Goal: Task Accomplishment & Management: Use online tool/utility

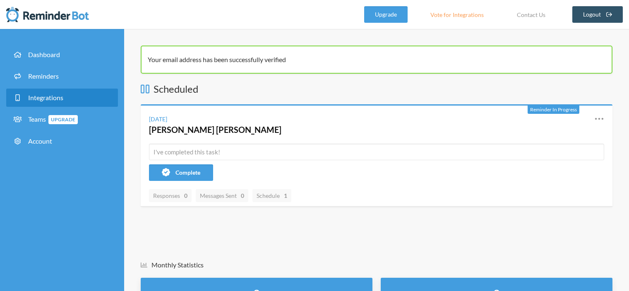
click at [40, 94] on span "Integrations" at bounding box center [45, 98] width 35 height 8
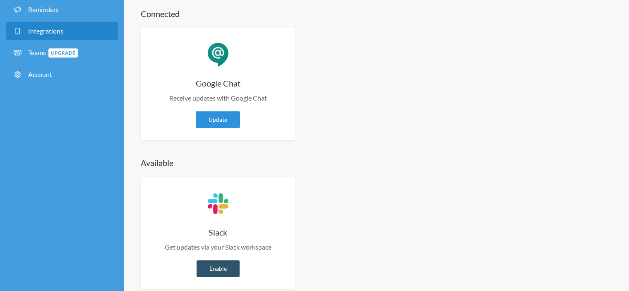
scroll to position [81, 0]
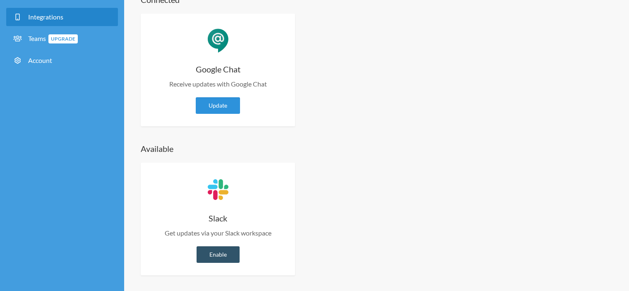
click at [215, 105] on link "Update" at bounding box center [218, 105] width 44 height 17
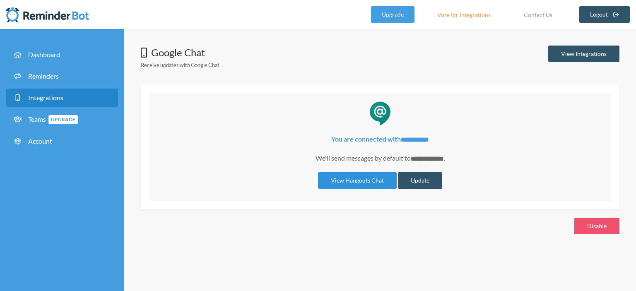
click at [358, 182] on link "View Hangouts Chat" at bounding box center [357, 180] width 79 height 17
